Goal: Information Seeking & Learning: Learn about a topic

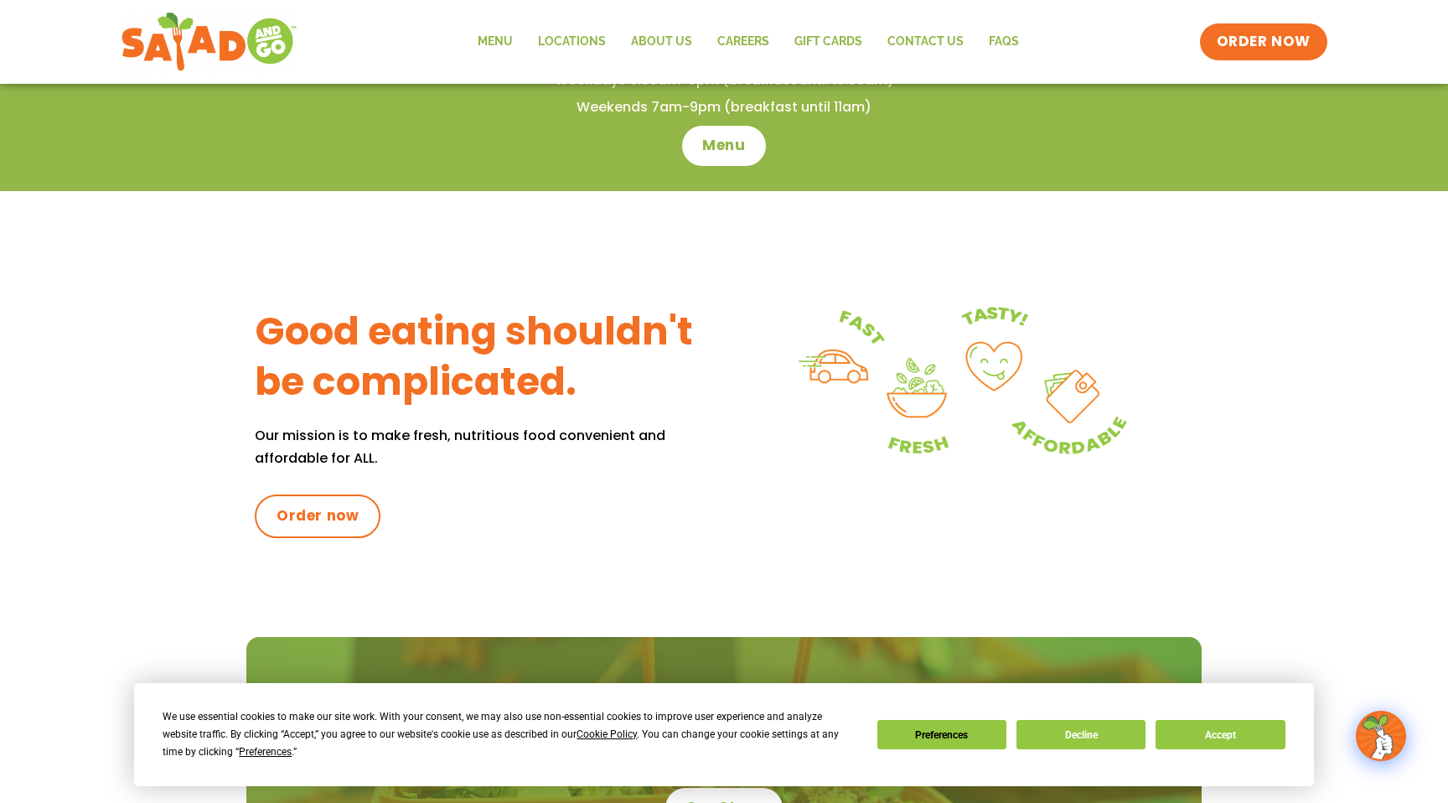
scroll to position [540, 0]
click at [1083, 731] on button "Decline" at bounding box center [1080, 734] width 129 height 29
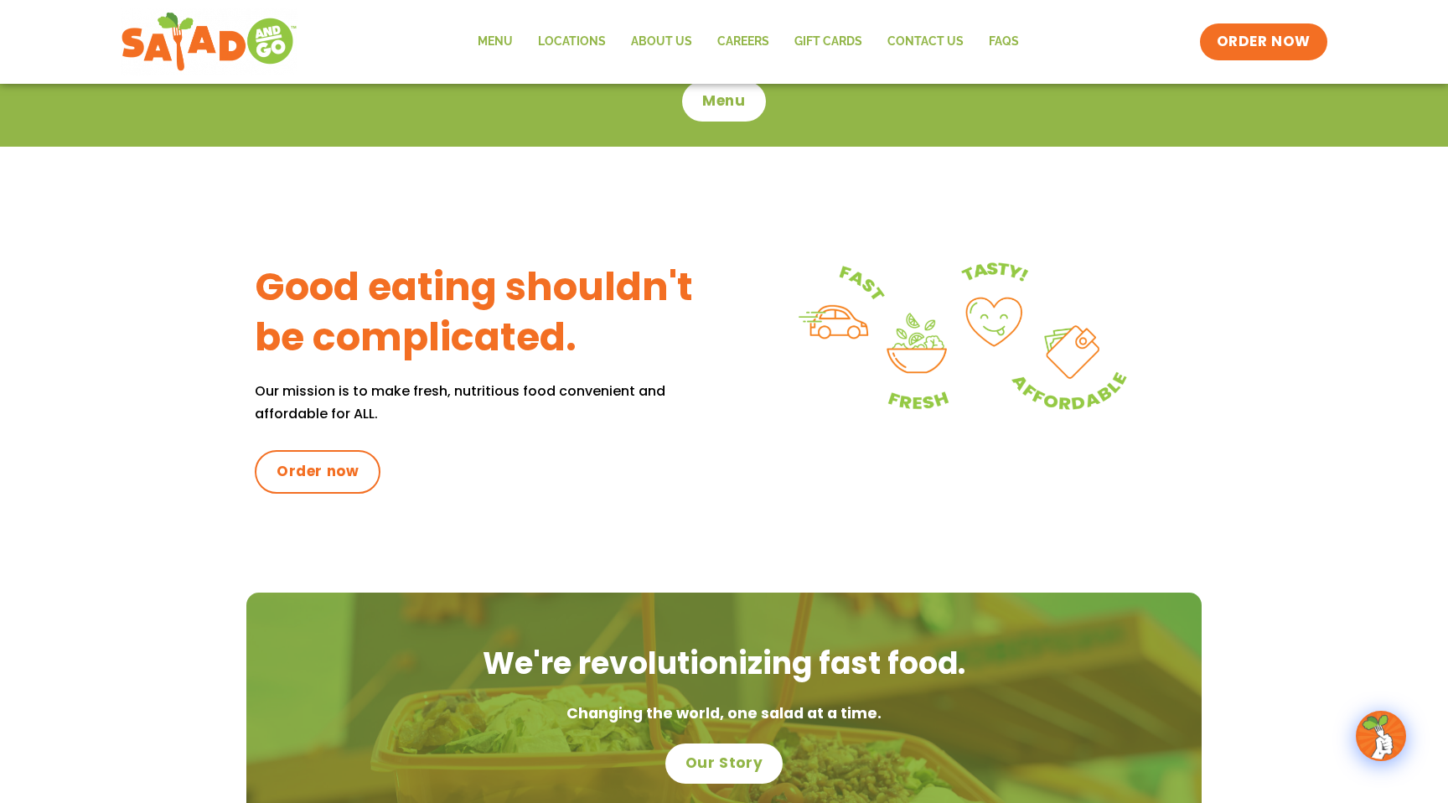
scroll to position [549, 0]
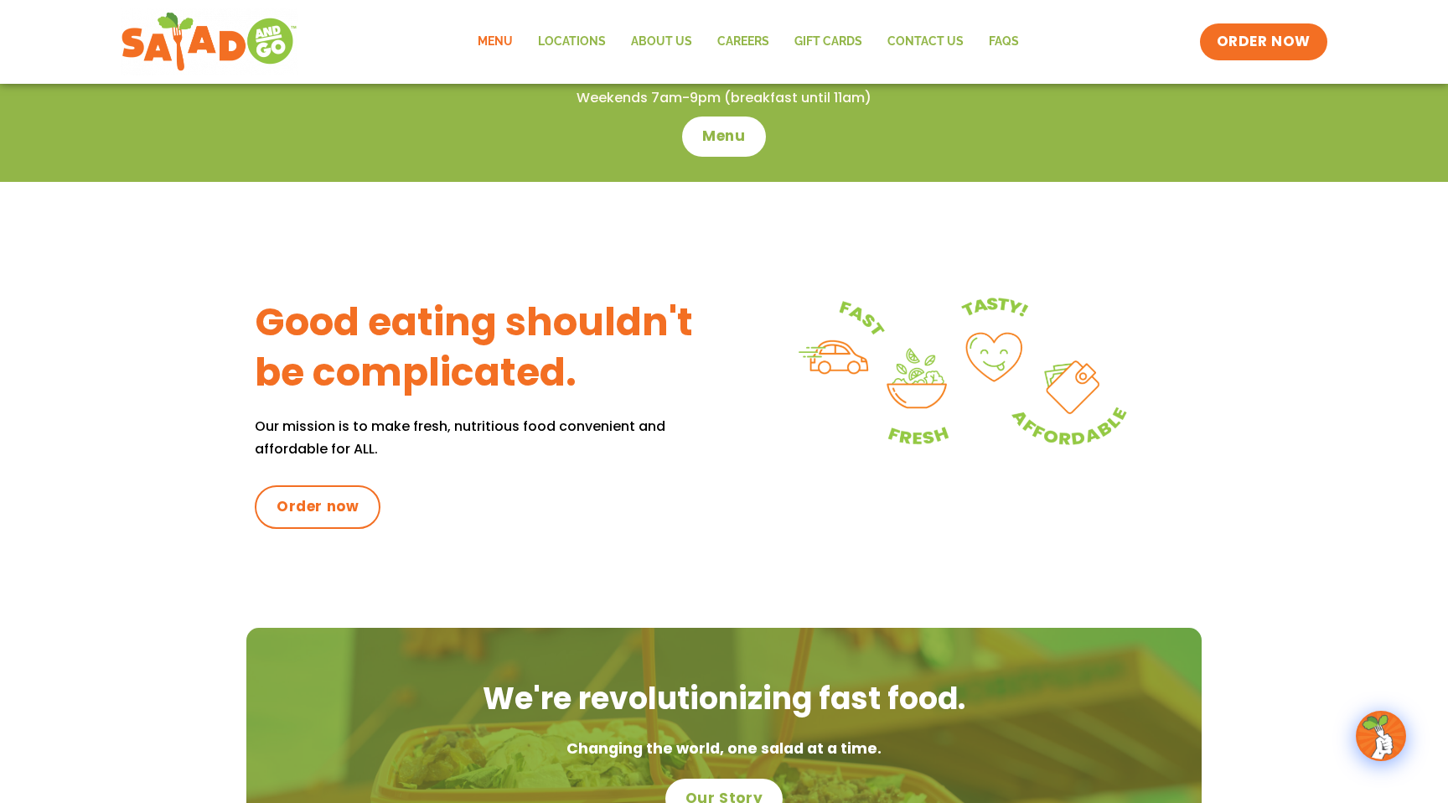
click at [499, 44] on link "Menu" at bounding box center [495, 42] width 60 height 39
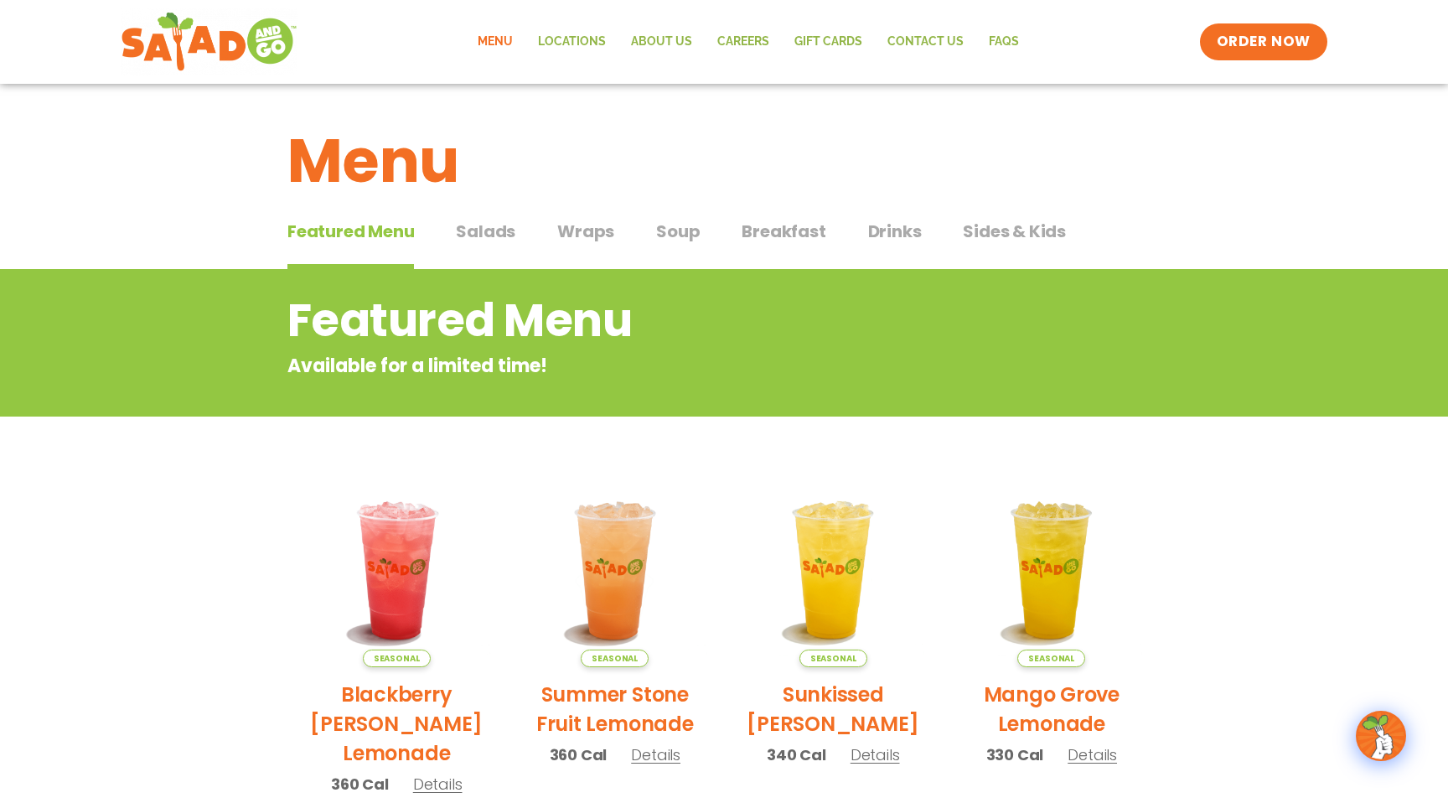
click at [484, 235] on span "Salads" at bounding box center [485, 231] width 59 height 25
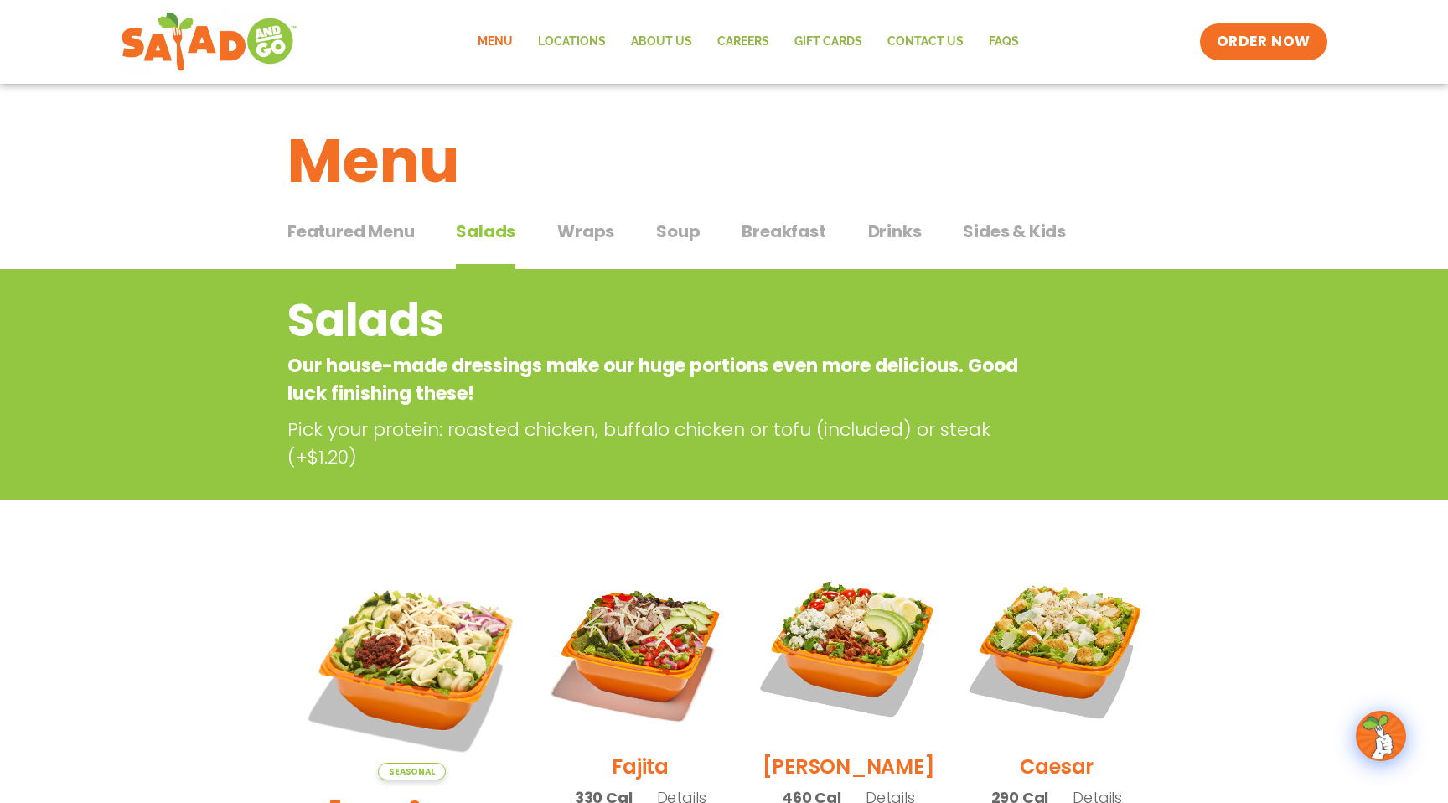
click at [680, 227] on span "Soup" at bounding box center [678, 231] width 44 height 25
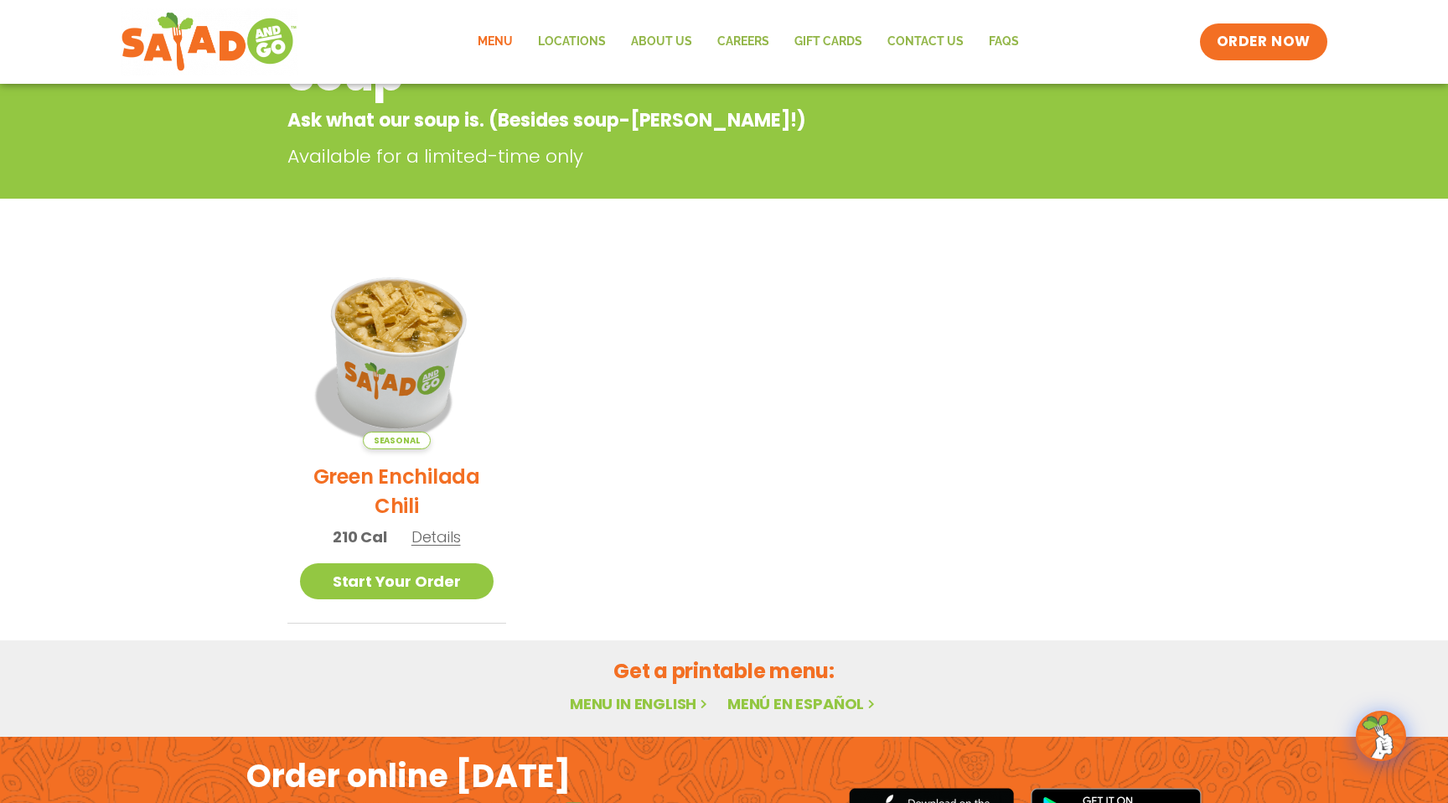
scroll to position [246, 0]
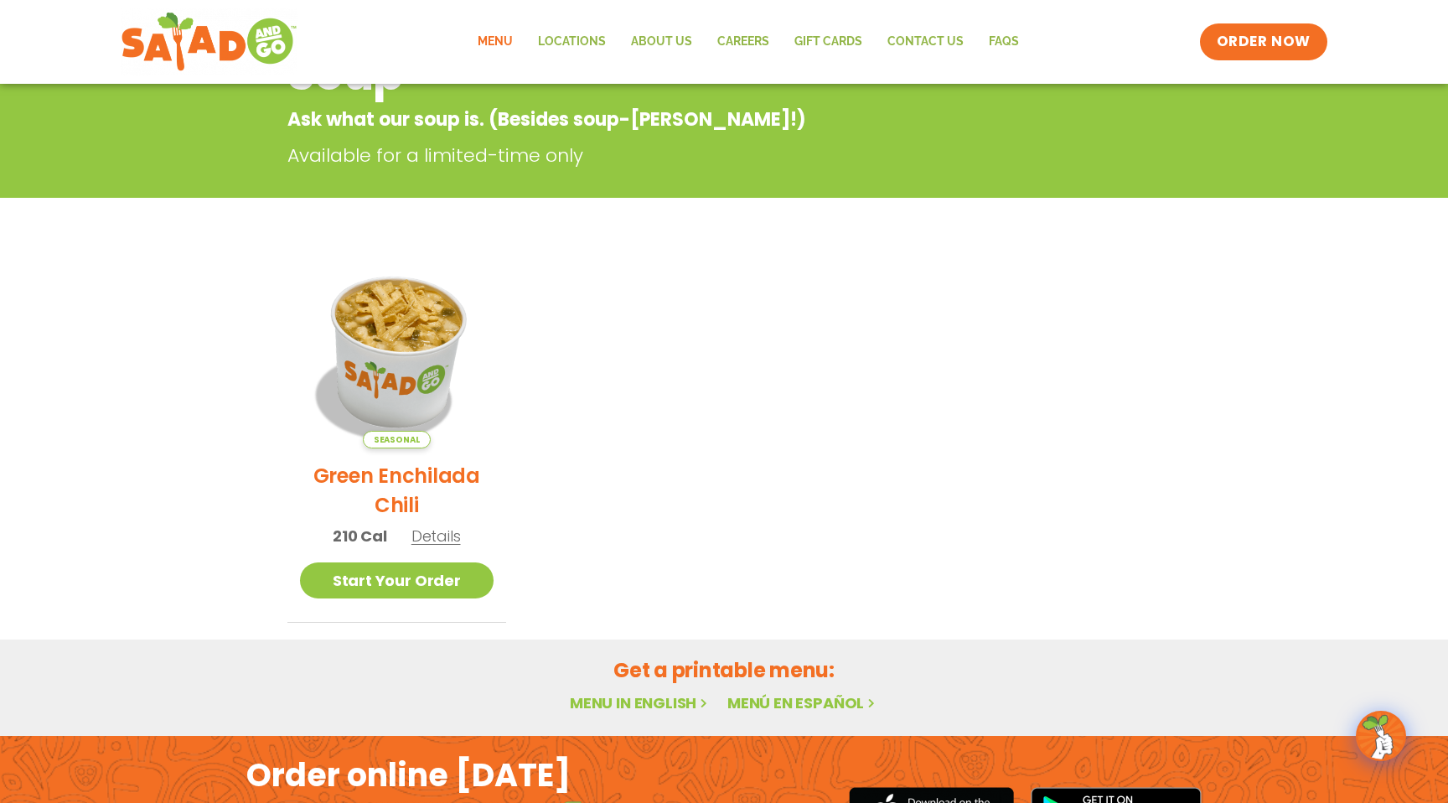
click at [386, 326] on img at bounding box center [396, 351] width 227 height 227
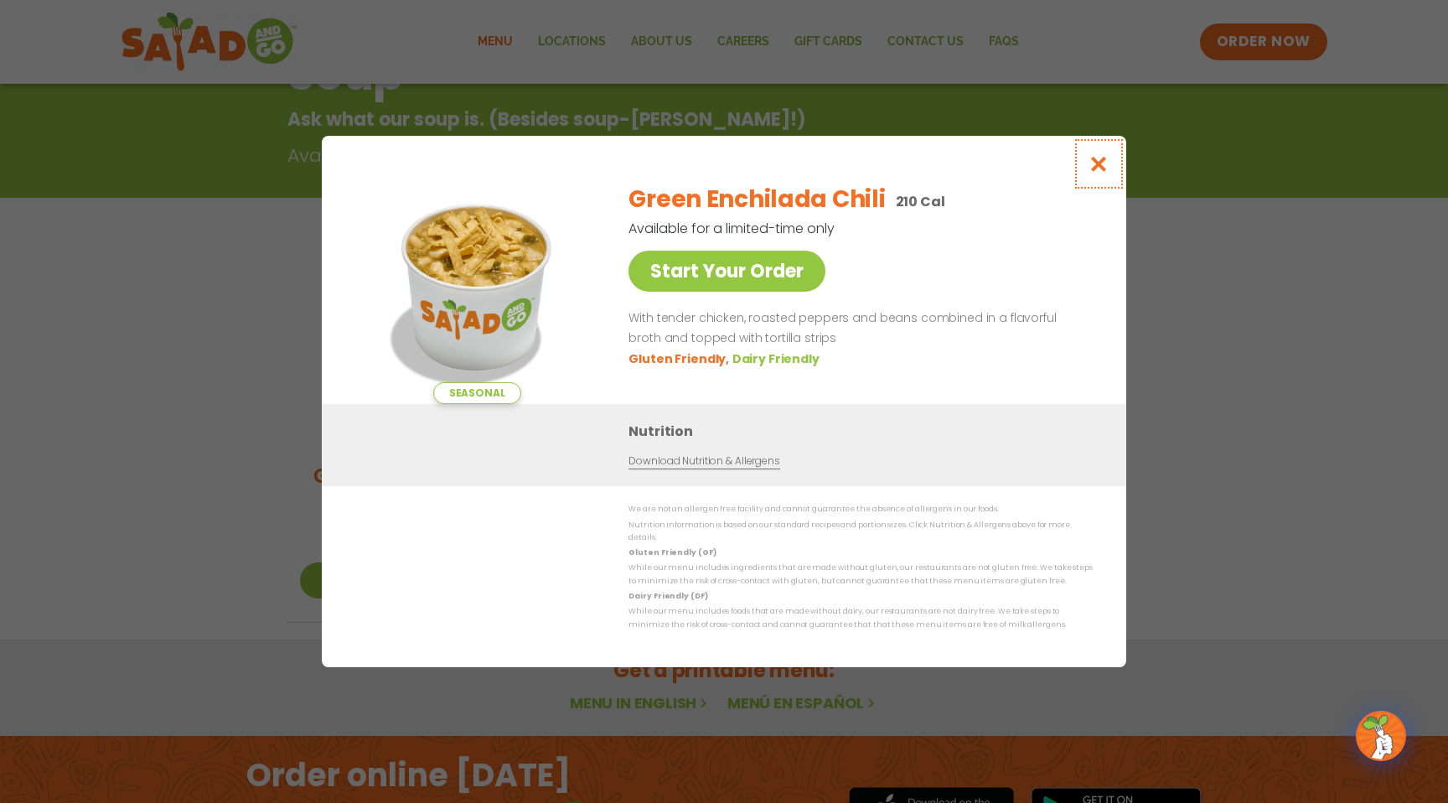
click at [1102, 168] on icon "Close modal" at bounding box center [1099, 164] width 21 height 18
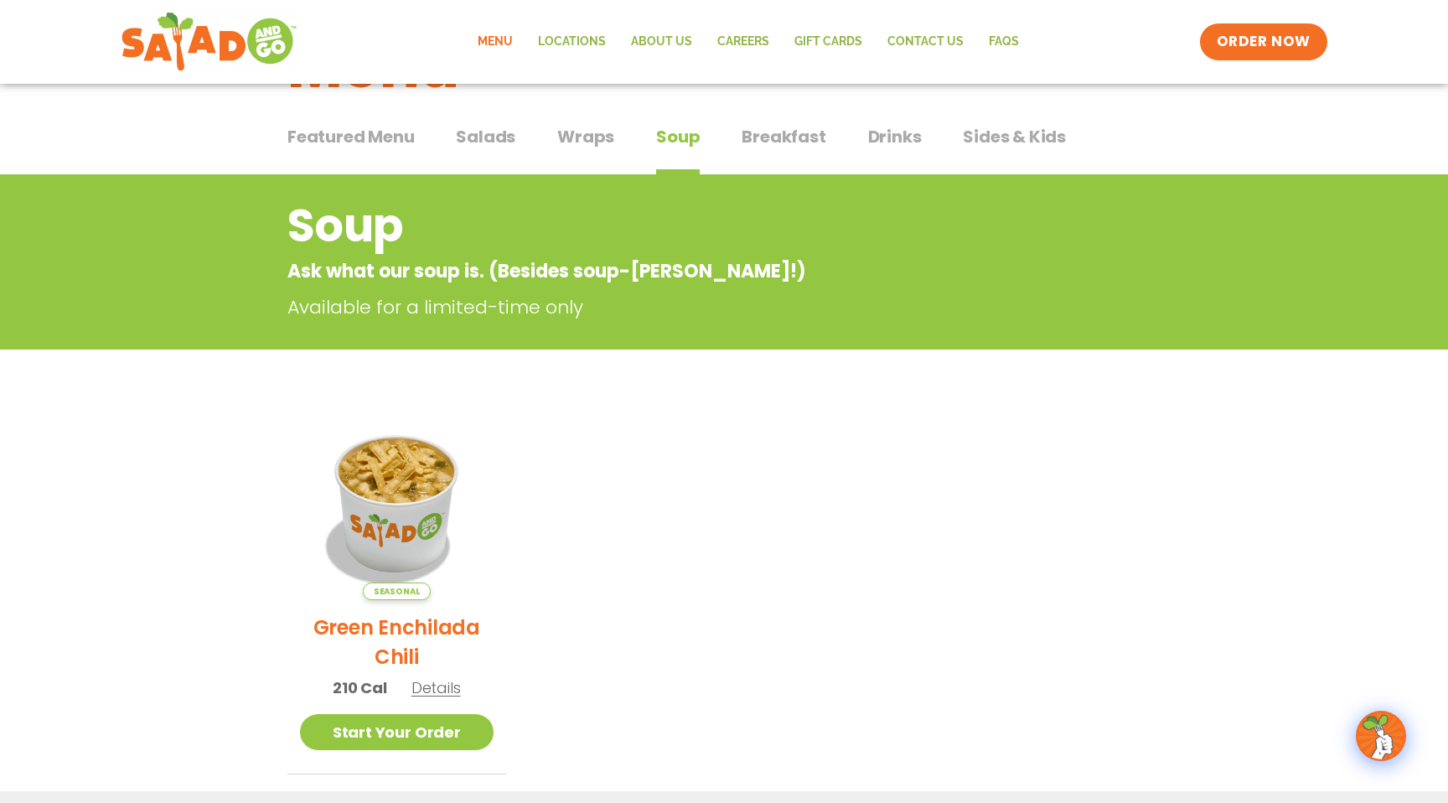
scroll to position [0, 0]
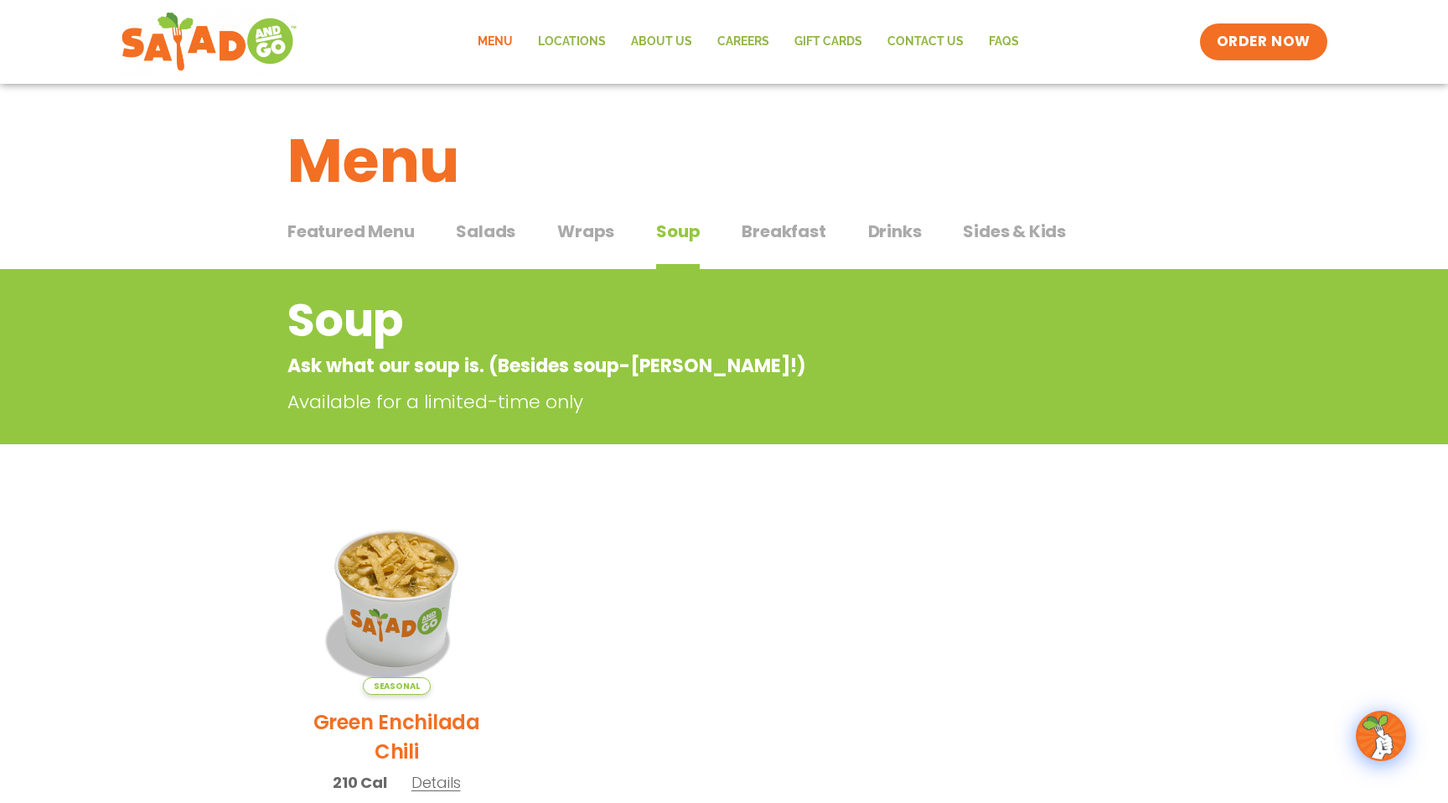
click at [491, 232] on span "Salads" at bounding box center [485, 231] width 59 height 25
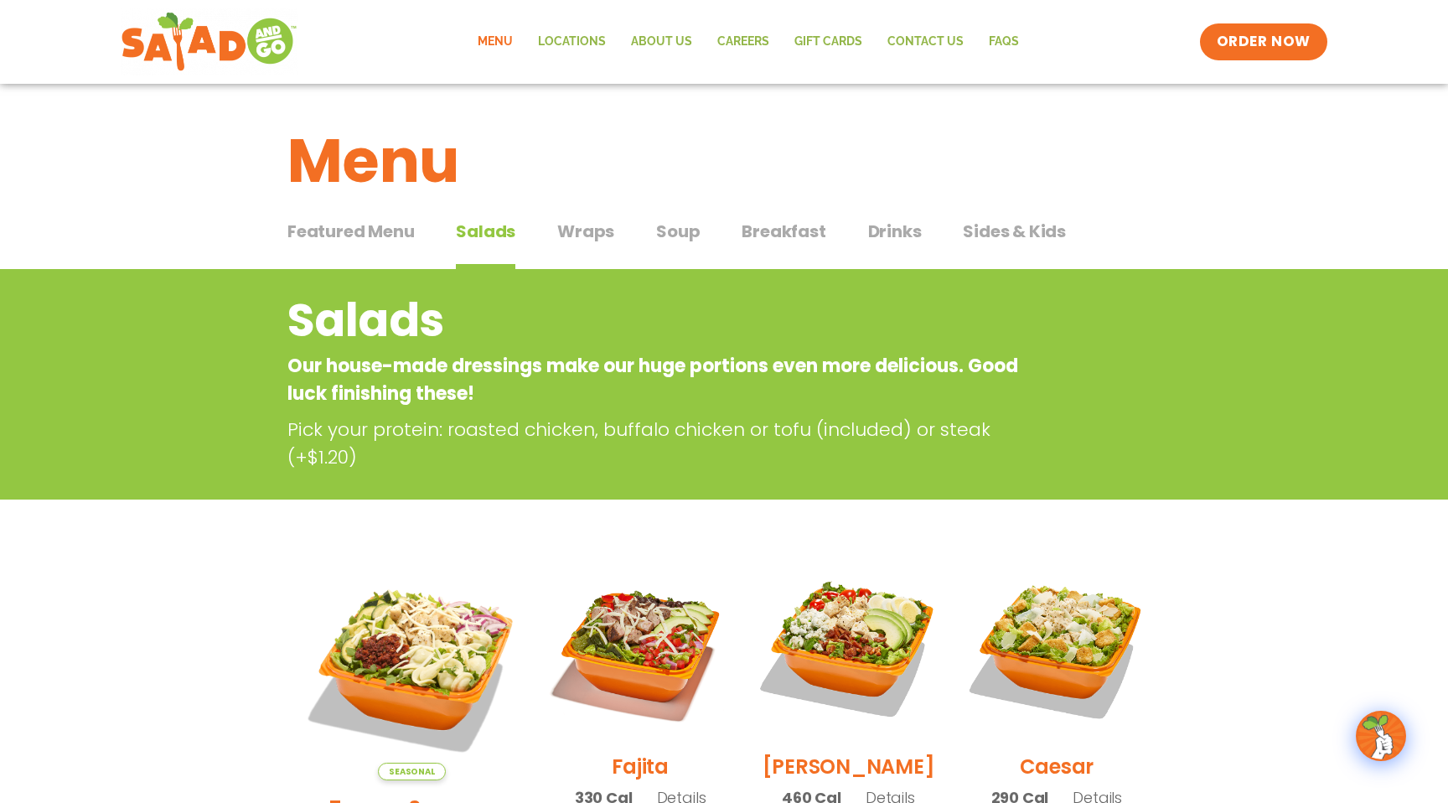
click at [769, 231] on span "Breakfast" at bounding box center [784, 231] width 84 height 25
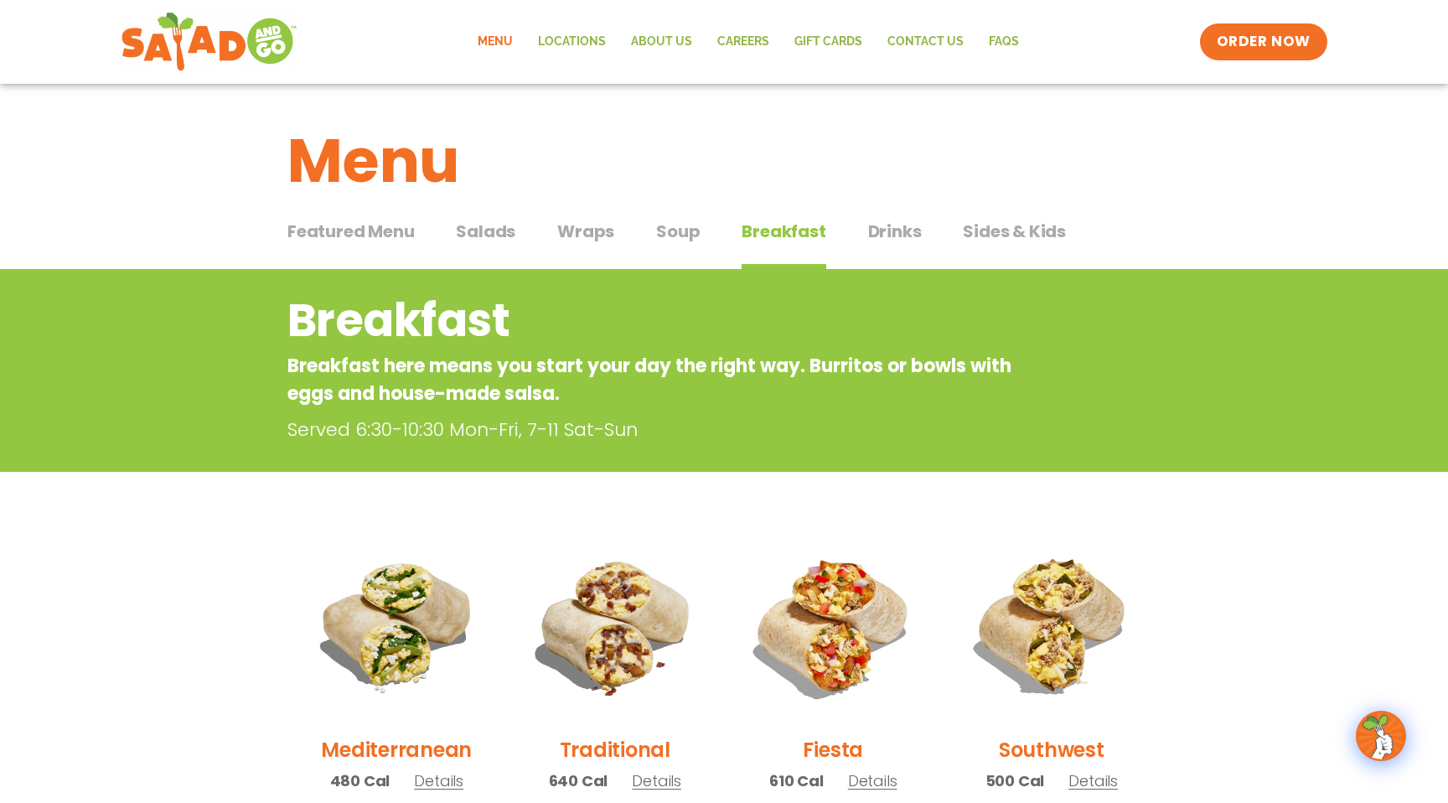
click at [668, 231] on span "Soup" at bounding box center [678, 231] width 44 height 25
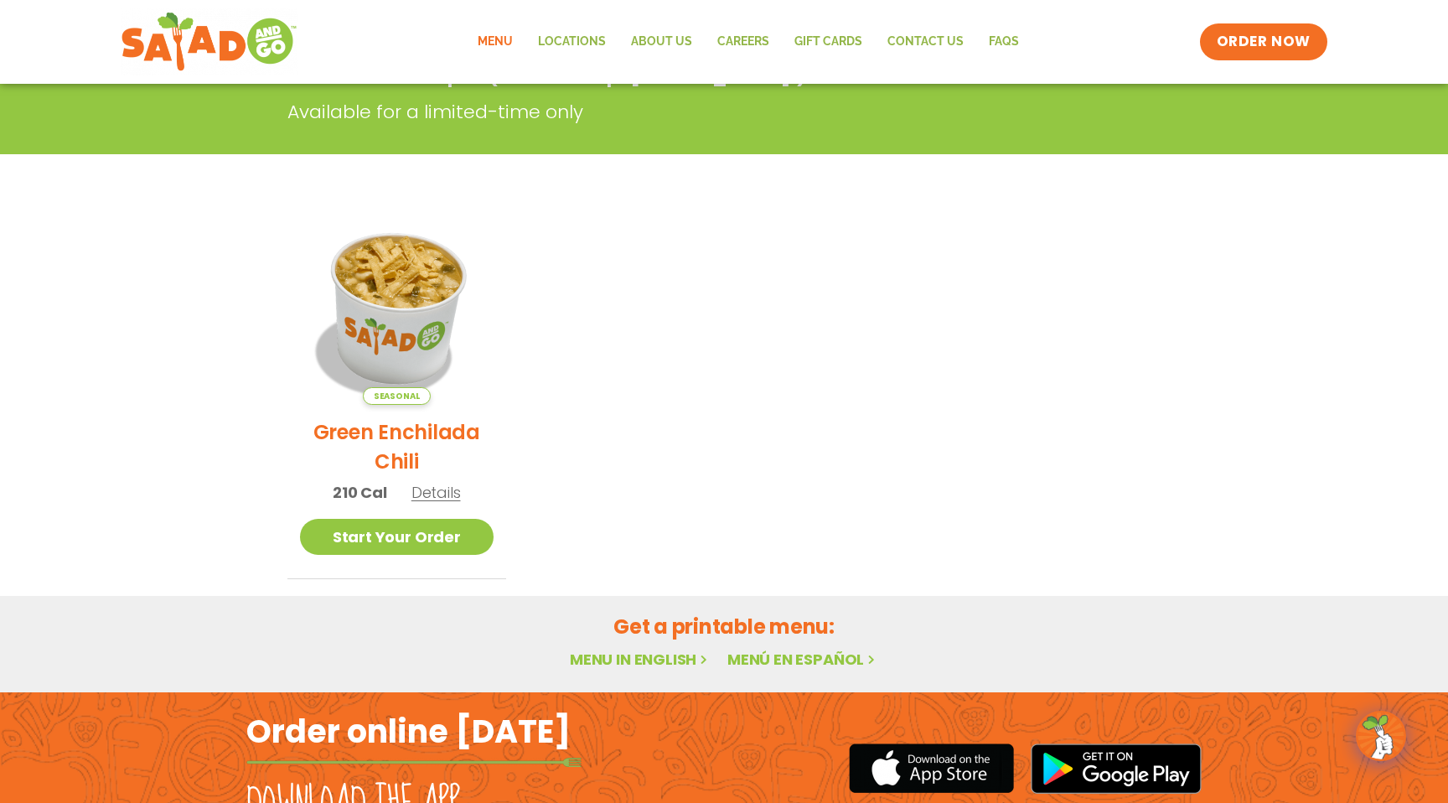
scroll to position [291, 0]
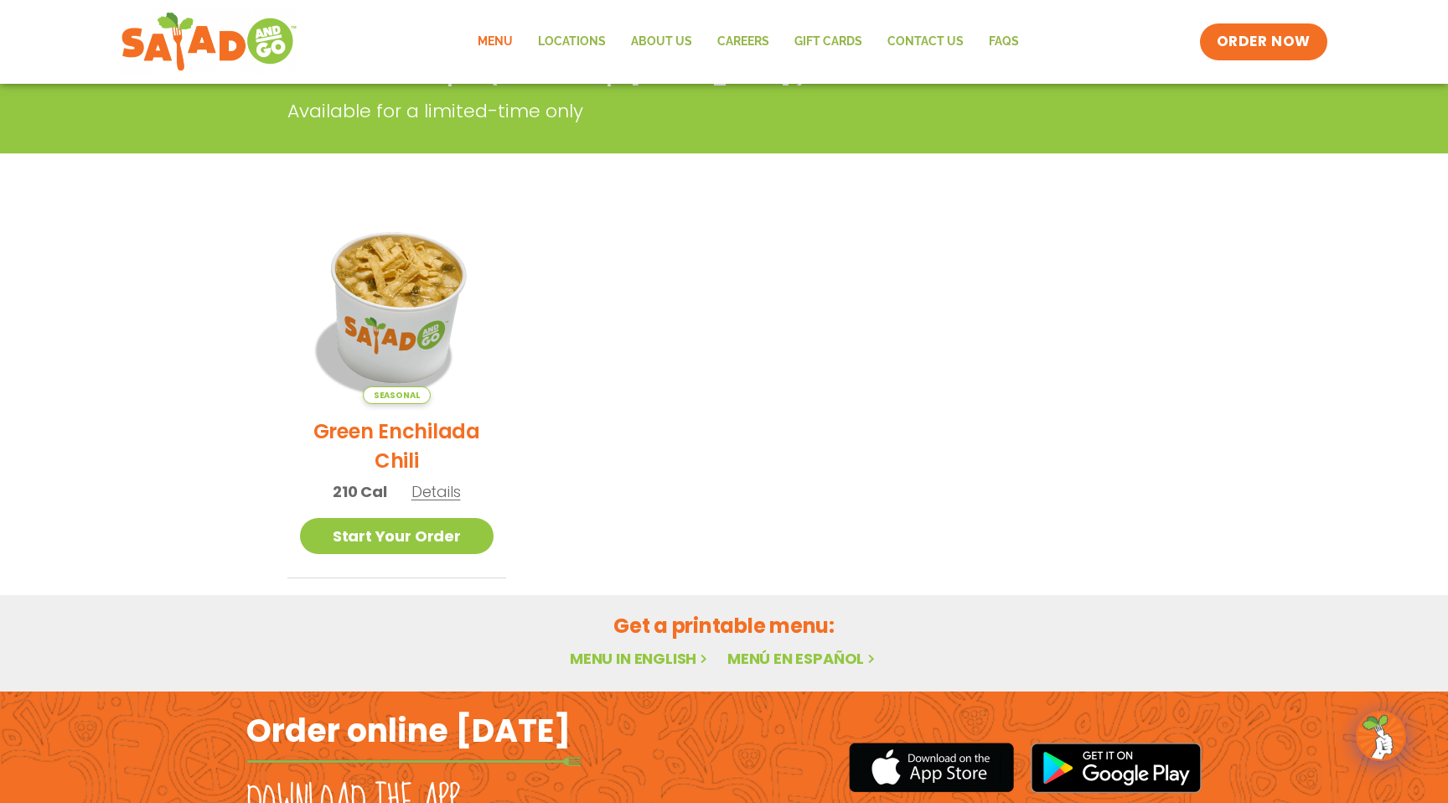
click at [385, 320] on img at bounding box center [396, 307] width 227 height 227
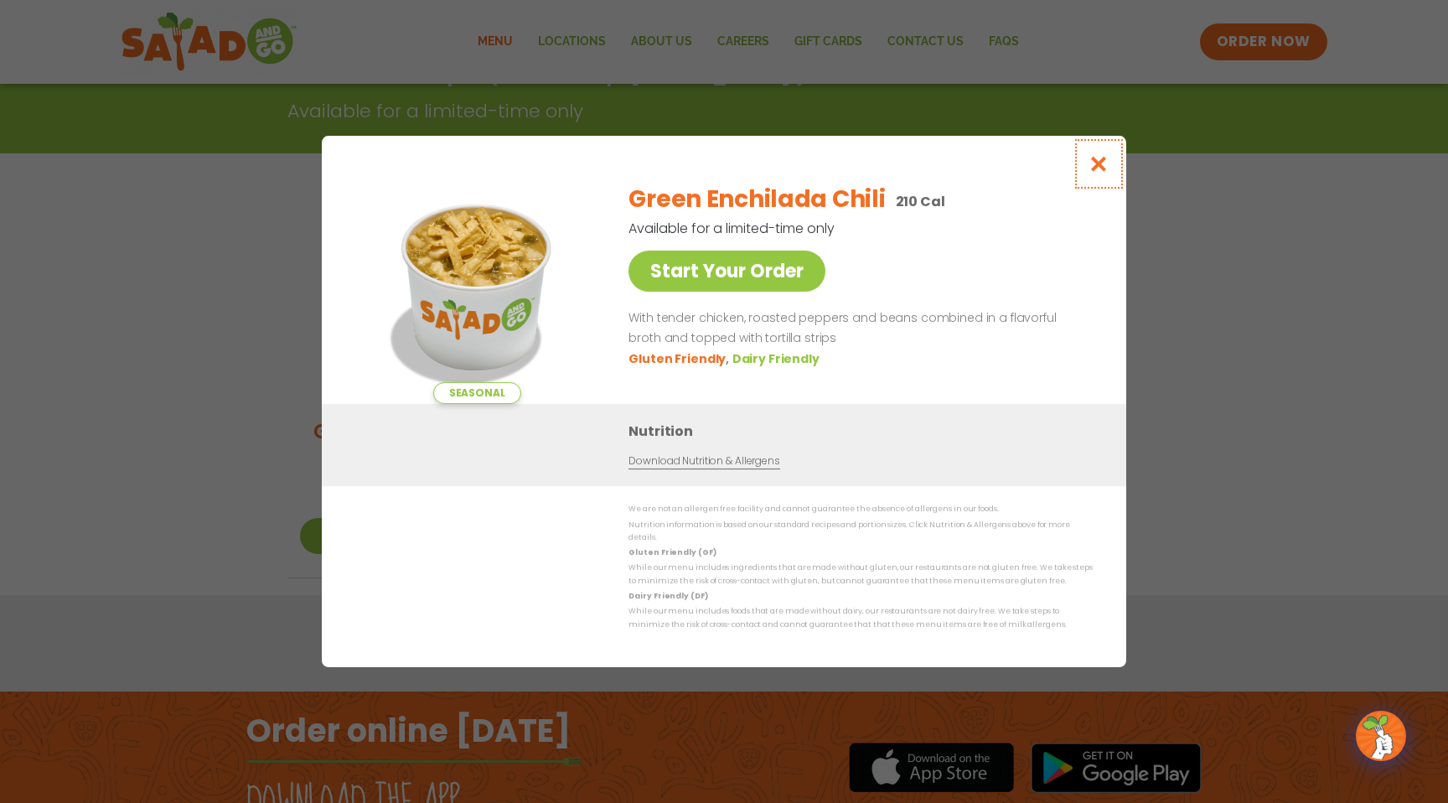
drag, startPoint x: 1094, startPoint y: 168, endPoint x: 1073, endPoint y: 189, distance: 28.4
click at [1094, 168] on icon "Close modal" at bounding box center [1099, 164] width 21 height 18
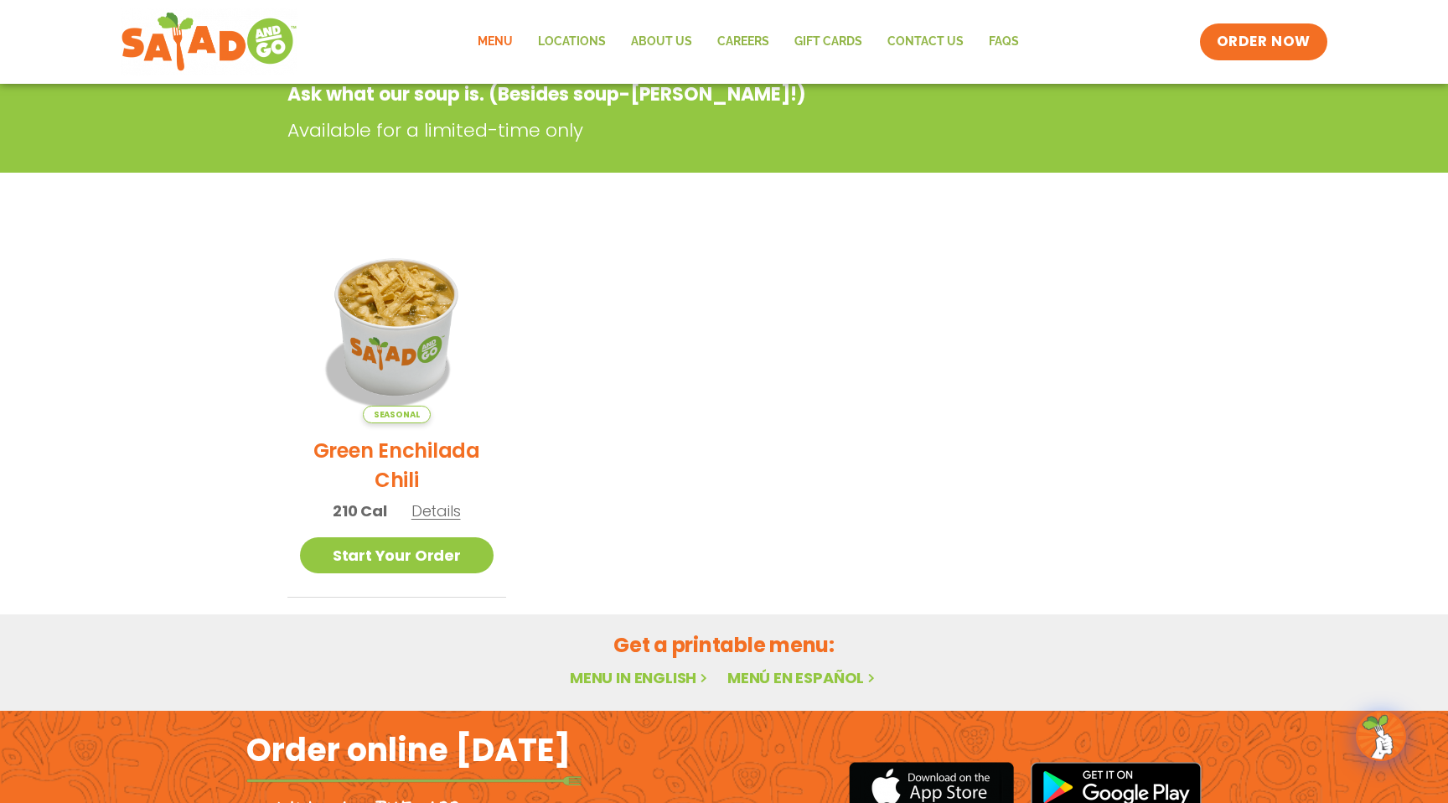
scroll to position [269, 0]
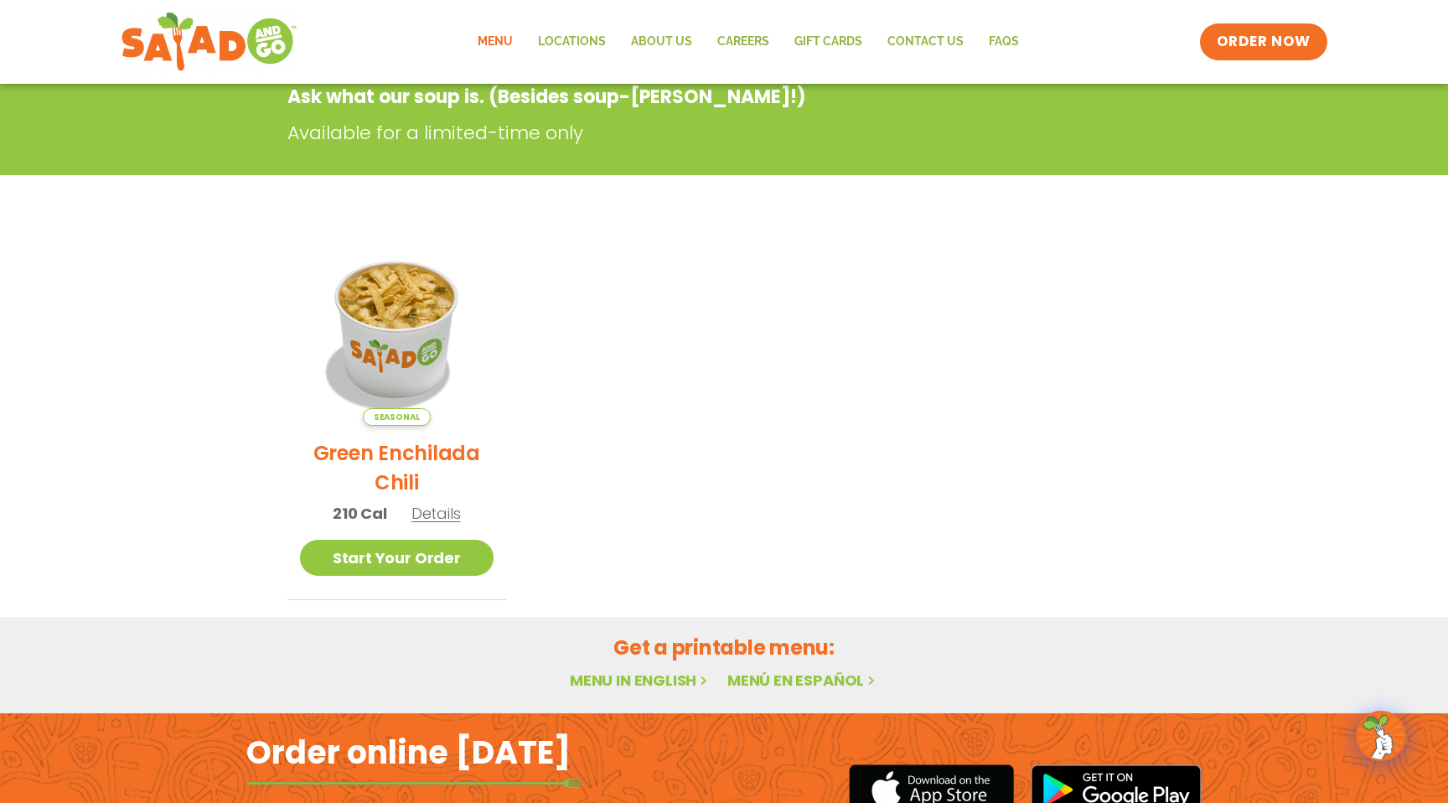
click at [1254, 404] on section "Soup Ask what our soup is. (Besides soup-[PERSON_NAME]!) Available for a limite…" at bounding box center [724, 300] width 1448 height 600
